Goal: Task Accomplishment & Management: Manage account settings

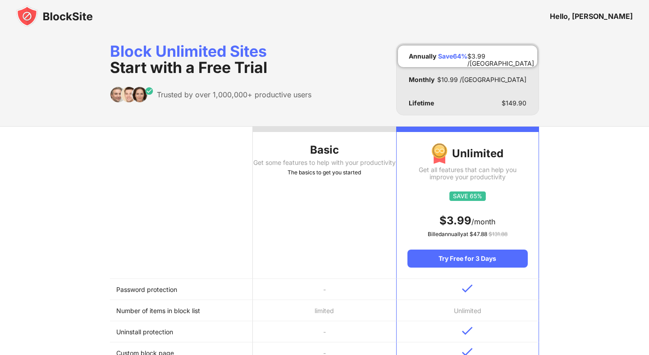
click at [55, 14] on img at bounding box center [54, 16] width 77 height 22
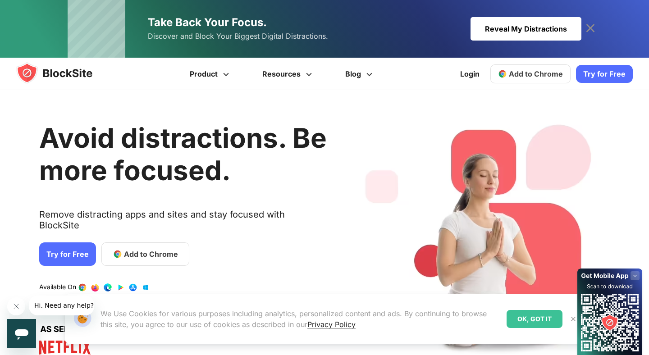
click at [586, 29] on icon at bounding box center [590, 28] width 14 height 14
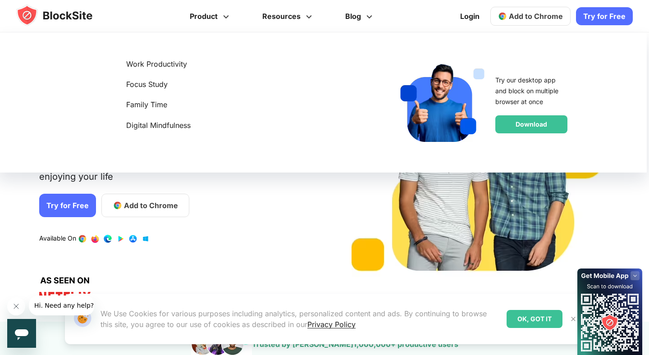
click at [77, 18] on img at bounding box center [63, 16] width 94 height 22
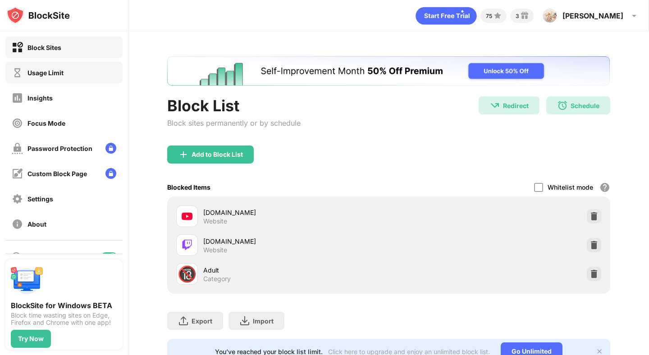
click at [43, 75] on div "Usage Limit" at bounding box center [45, 73] width 36 height 8
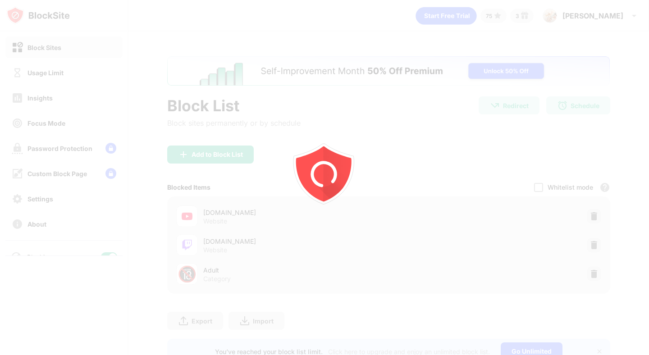
click at [46, 73] on div at bounding box center [324, 177] width 649 height 355
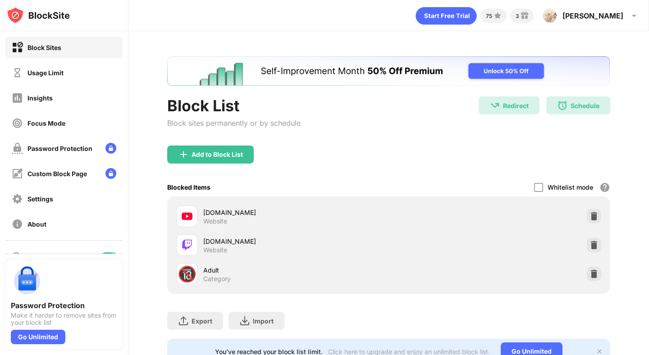
click at [59, 68] on div "Usage Limit" at bounding box center [38, 72] width 52 height 11
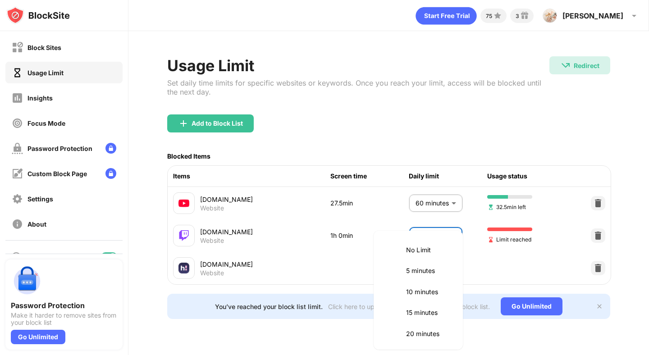
click at [437, 229] on body "Block Sites Usage Limit Insights Focus Mode Password Protection Custom Block Pa…" at bounding box center [324, 177] width 649 height 355
click at [419, 270] on p "55 minutes" at bounding box center [429, 269] width 46 height 10
type input "**"
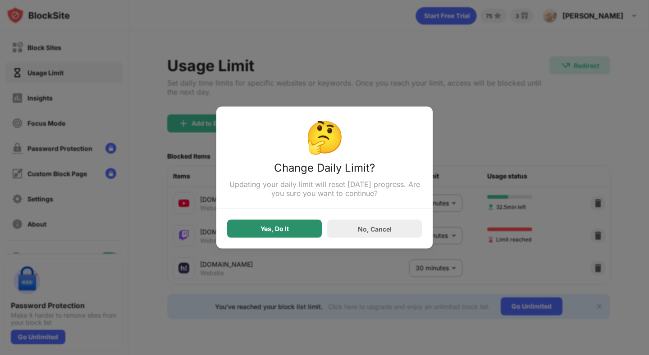
click at [297, 232] on div "Yes, Do It" at bounding box center [274, 229] width 95 height 18
